Goal: Task Accomplishment & Management: Use online tool/utility

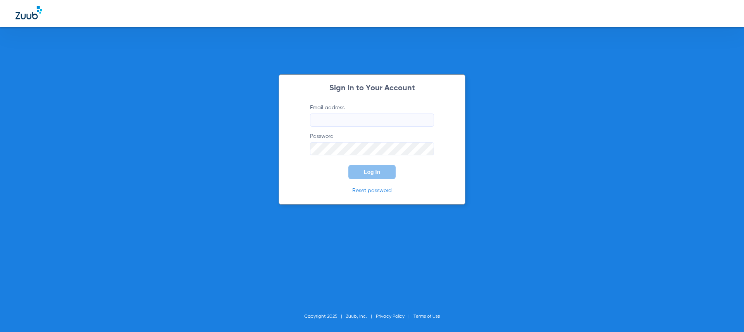
type input "[EMAIL_ADDRESS][DOMAIN_NAME]"
click at [369, 174] on span "Log In" at bounding box center [372, 172] width 16 height 6
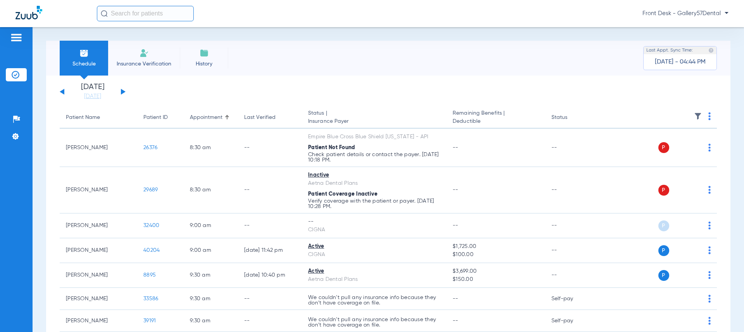
click at [126, 91] on app-single-date-navigator "[DATE] [DATE] [DATE] [DATE] [DATE] [DATE] [DATE] [DATE] [DATE] [DATE] [DATE] [D…" at bounding box center [388, 91] width 657 height 17
click at [122, 91] on button at bounding box center [123, 92] width 5 height 6
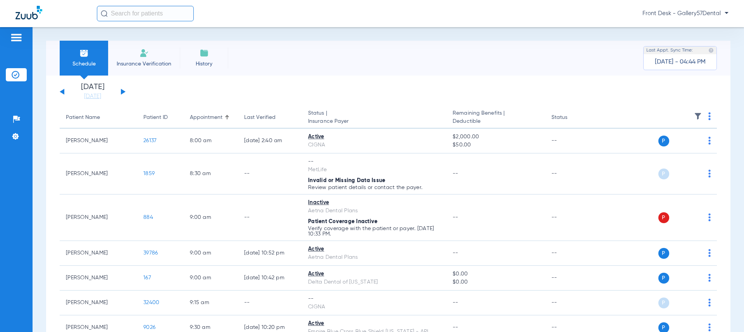
click at [150, 64] on span "Insurance Verification" at bounding box center [144, 64] width 60 height 8
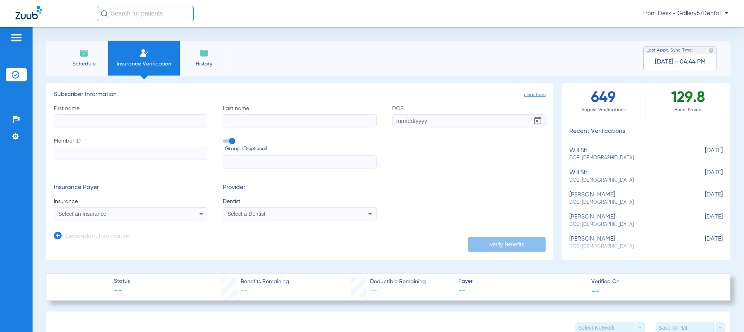
click at [89, 118] on input "First name" at bounding box center [130, 120] width 153 height 13
drag, startPoint x: 658, startPoint y: 92, endPoint x: 704, endPoint y: 115, distance: 51.3
click at [704, 115] on div "129.8 Hours Saved" at bounding box center [688, 100] width 84 height 34
click at [699, 113] on span "Hours Saved" at bounding box center [688, 110] width 84 height 8
click at [585, 66] on div "Schedule Insurance Verification History Last Appt. Sync Time: [DATE] - 04:44 PM" at bounding box center [388, 58] width 684 height 35
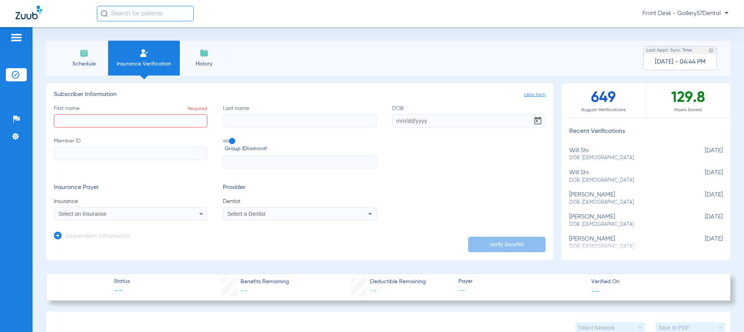
click at [585, 66] on div "Schedule Insurance Verification History Last Appt. Sync Time: [DATE] - 04:44 PM" at bounding box center [388, 58] width 684 height 35
click at [626, 107] on span "August Verifications" at bounding box center [603, 110] width 84 height 8
drag, startPoint x: 703, startPoint y: 100, endPoint x: 709, endPoint y: 114, distance: 15.6
click at [709, 114] on div "129.8 Hours Saved" at bounding box center [688, 100] width 84 height 34
click at [706, 114] on div "129.8 Hours Saved" at bounding box center [688, 100] width 84 height 34
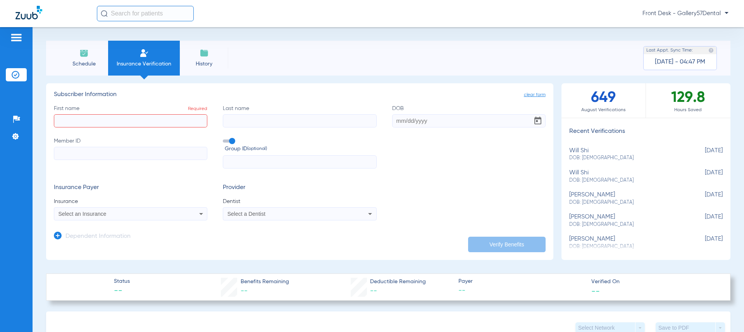
click at [199, 63] on span "History" at bounding box center [204, 64] width 37 height 8
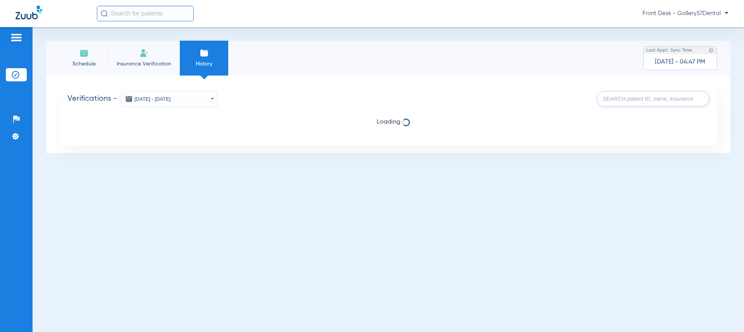
click at [134, 63] on span "Insurance Verification" at bounding box center [144, 64] width 60 height 8
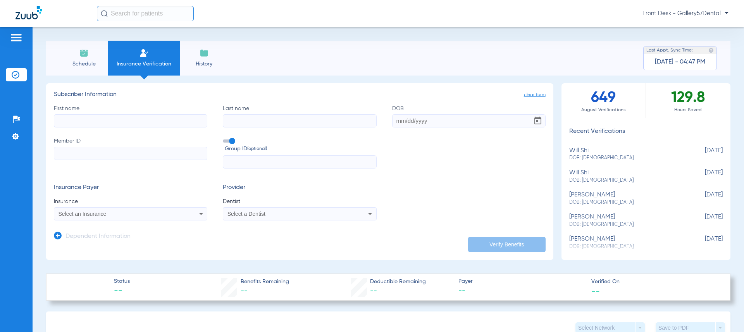
click at [14, 40] on img at bounding box center [16, 37] width 12 height 9
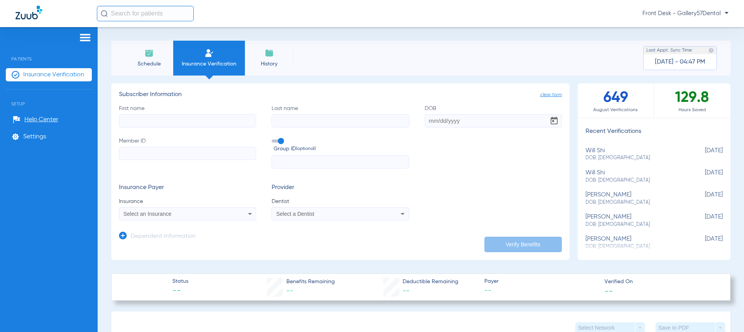
click at [193, 115] on input "First name" at bounding box center [187, 120] width 137 height 13
